Goal: Use online tool/utility: Use online tool/utility

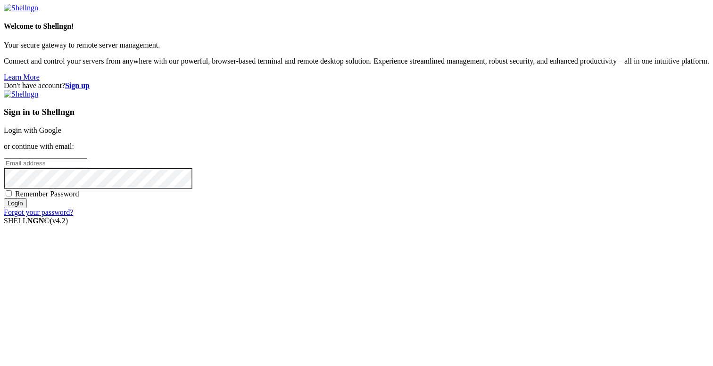
drag, startPoint x: 0, startPoint y: 0, endPoint x: 429, endPoint y: 133, distance: 449.2
click at [61, 133] on link "Login with Google" at bounding box center [33, 130] width 58 height 8
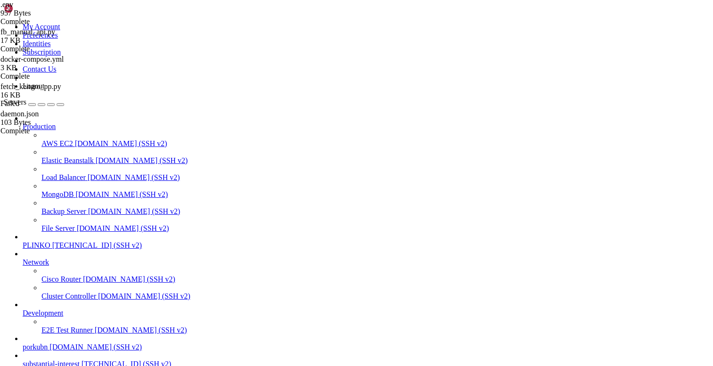
scroll to position [5685, 0]
type input "/root"
